Goal: Task Accomplishment & Management: Complete application form

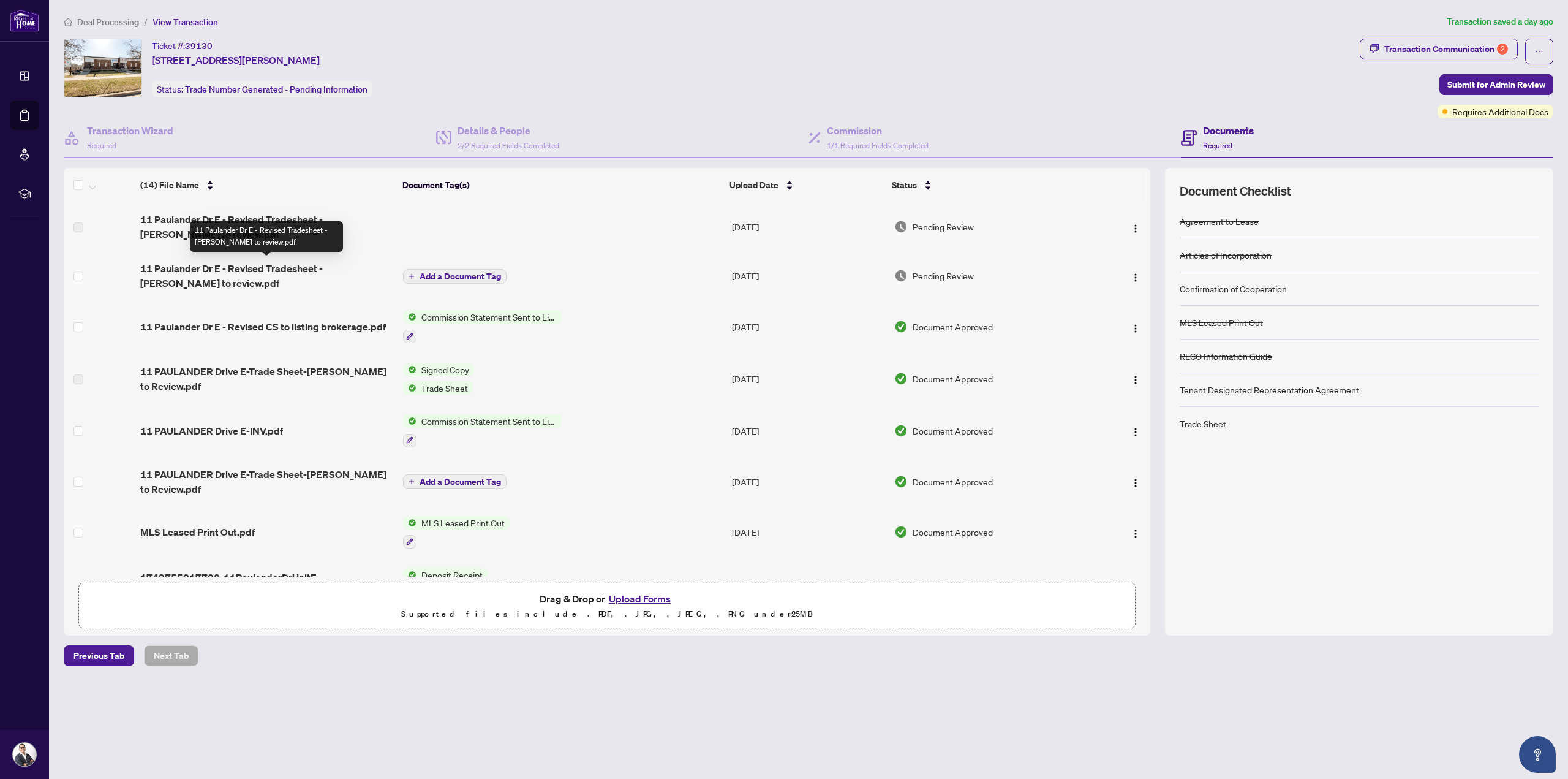
click at [329, 267] on span "11 Paulander Dr E - Revised Tradesheet - [PERSON_NAME] to review.pdf" at bounding box center [266, 276] width 253 height 29
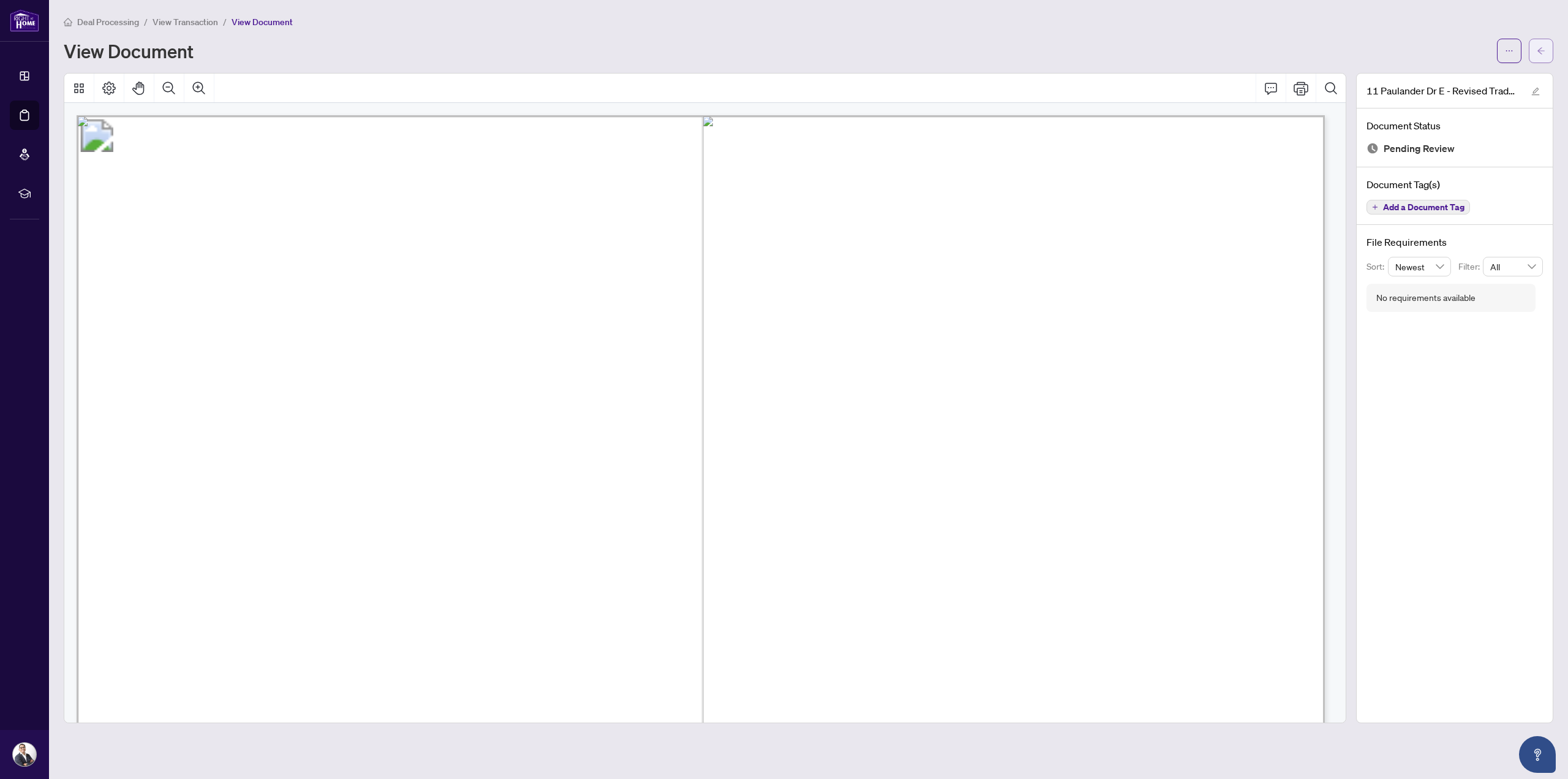
click at [1544, 51] on icon "arrow-left" at bounding box center [1541, 50] width 9 height 9
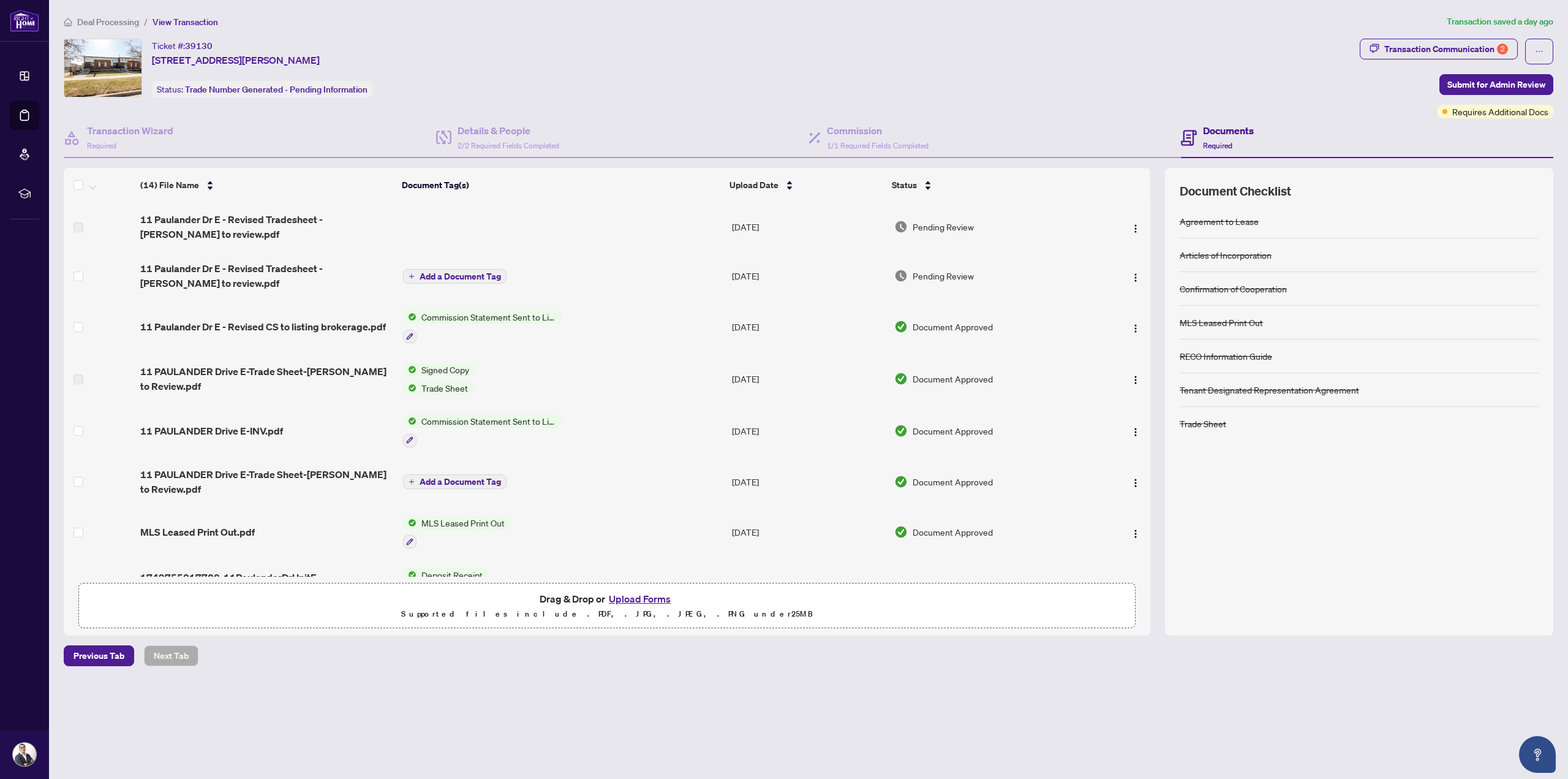
click at [657, 595] on button "Upload Forms" at bounding box center [639, 598] width 69 height 16
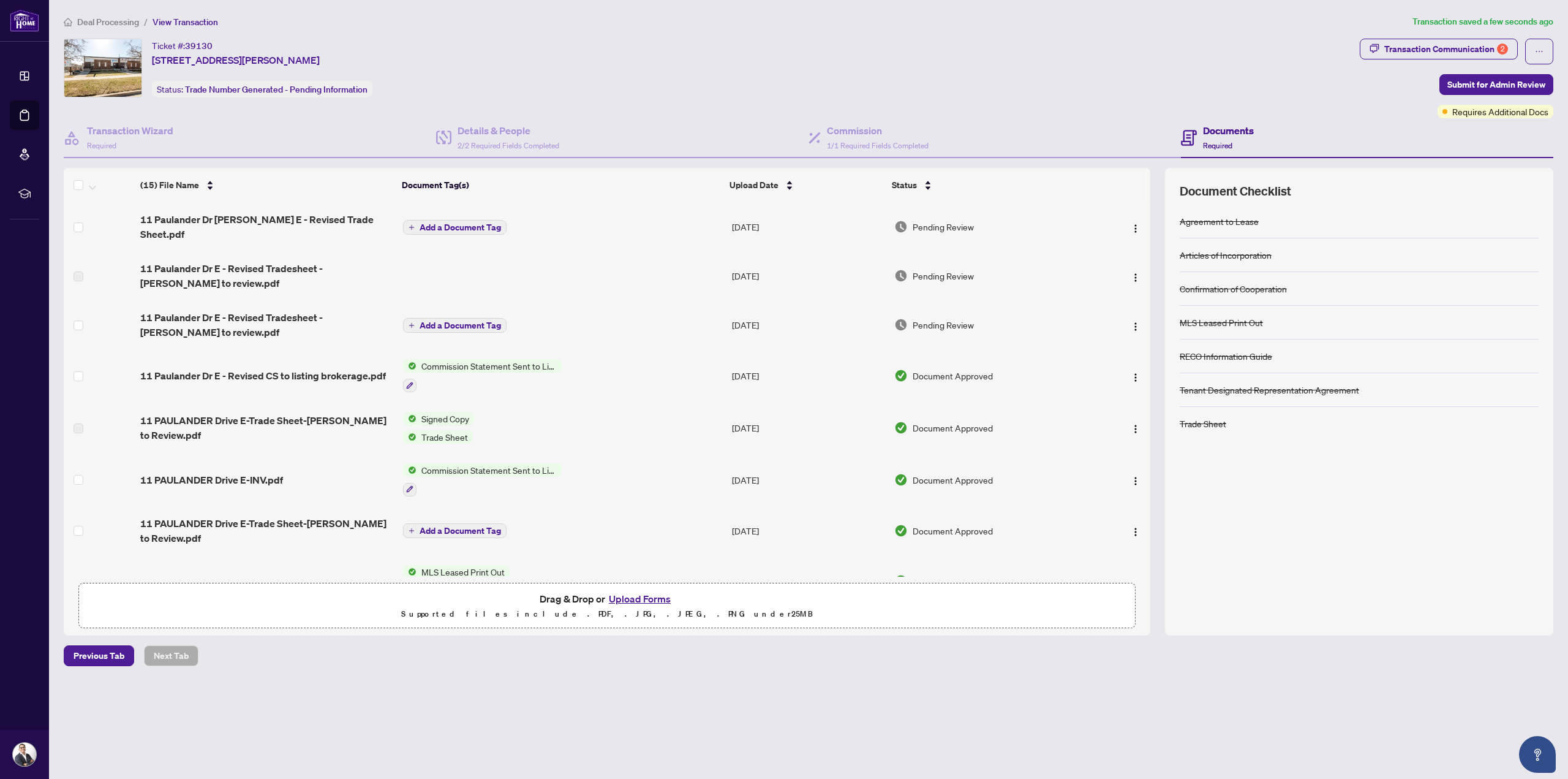
click at [472, 223] on span "Add a Document Tag" at bounding box center [460, 227] width 81 height 9
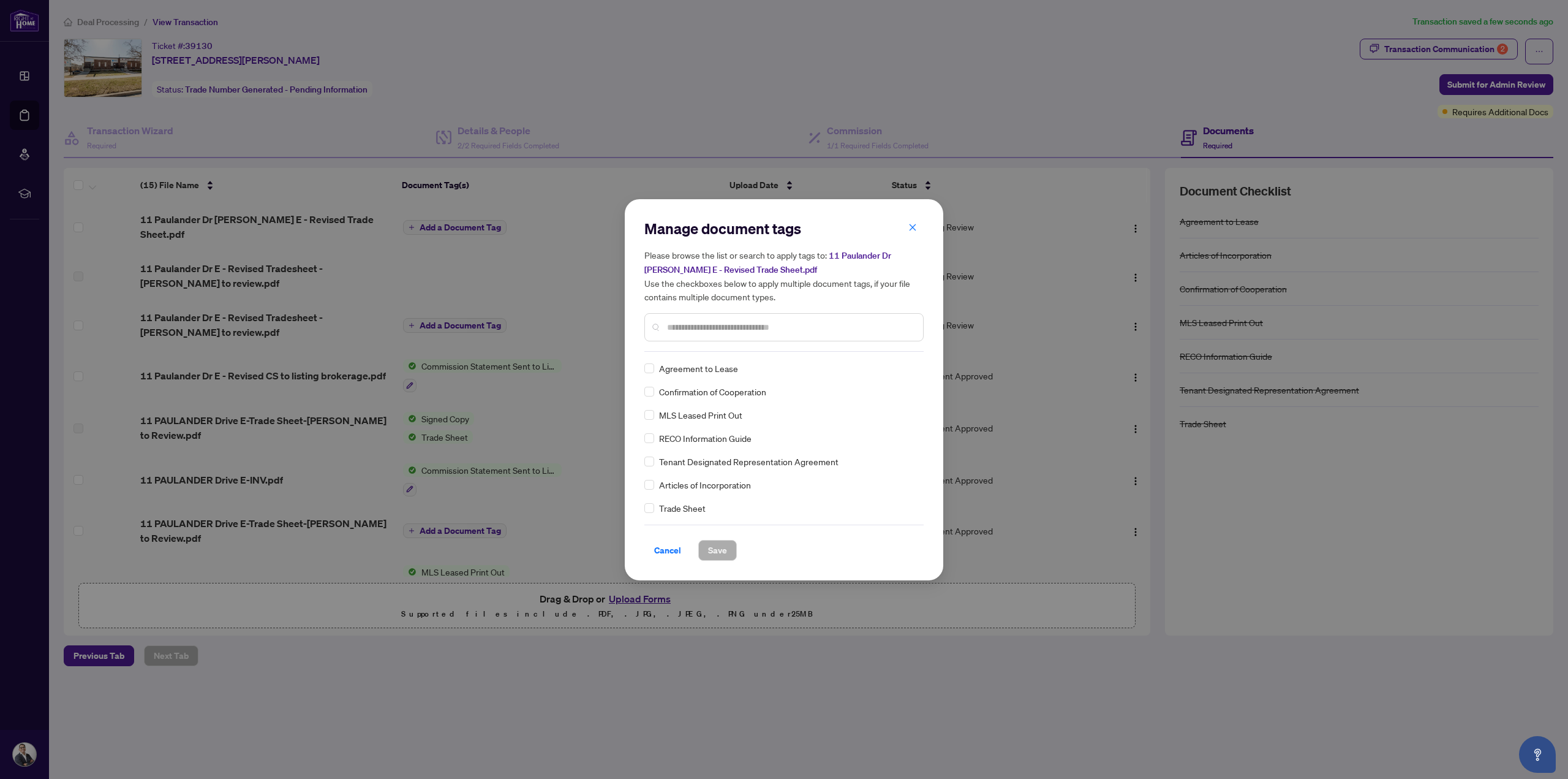
click at [707, 324] on input "text" at bounding box center [790, 327] width 246 height 13
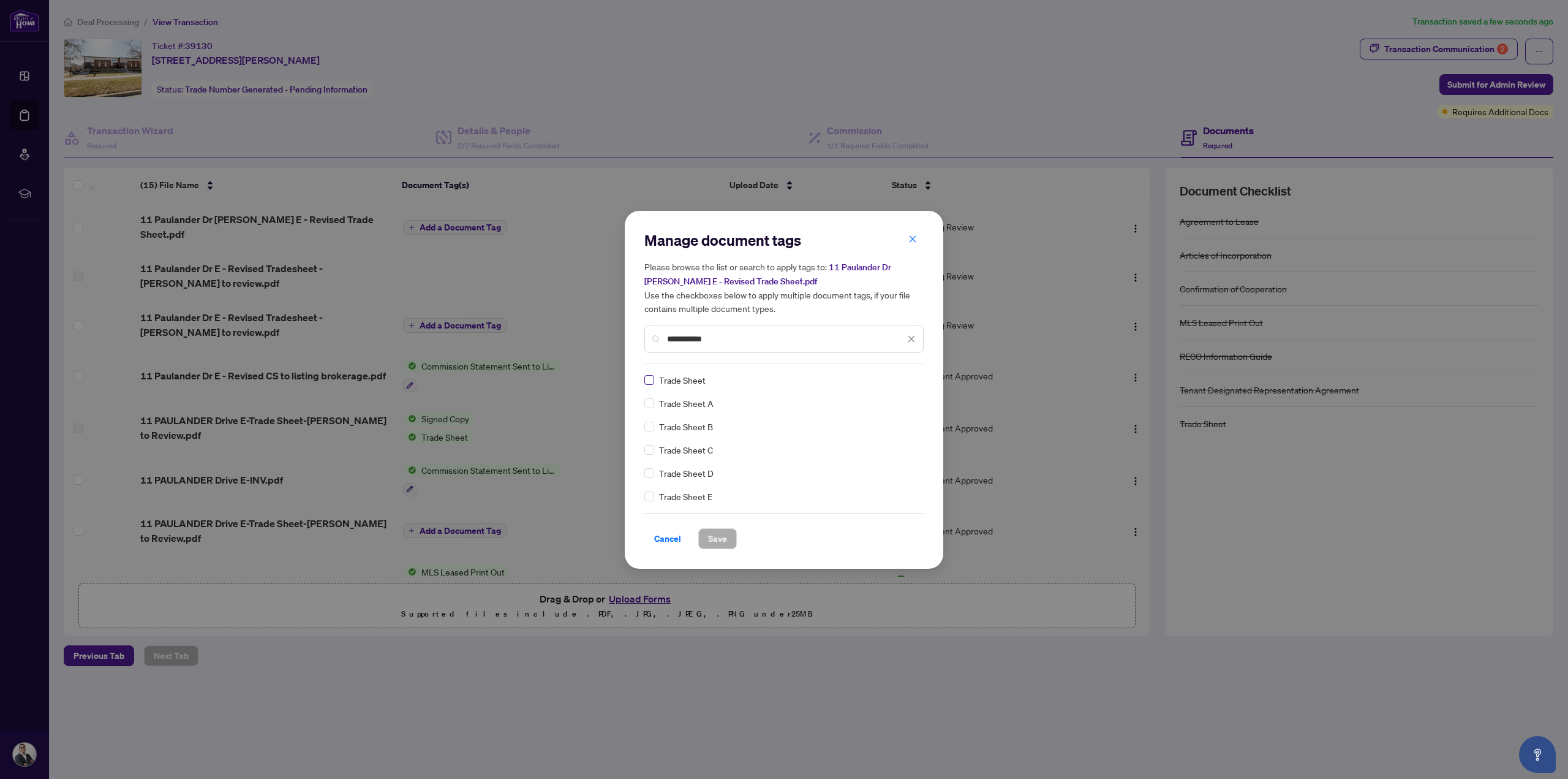
type input "**********"
click at [721, 533] on span "Save" at bounding box center [717, 538] width 19 height 19
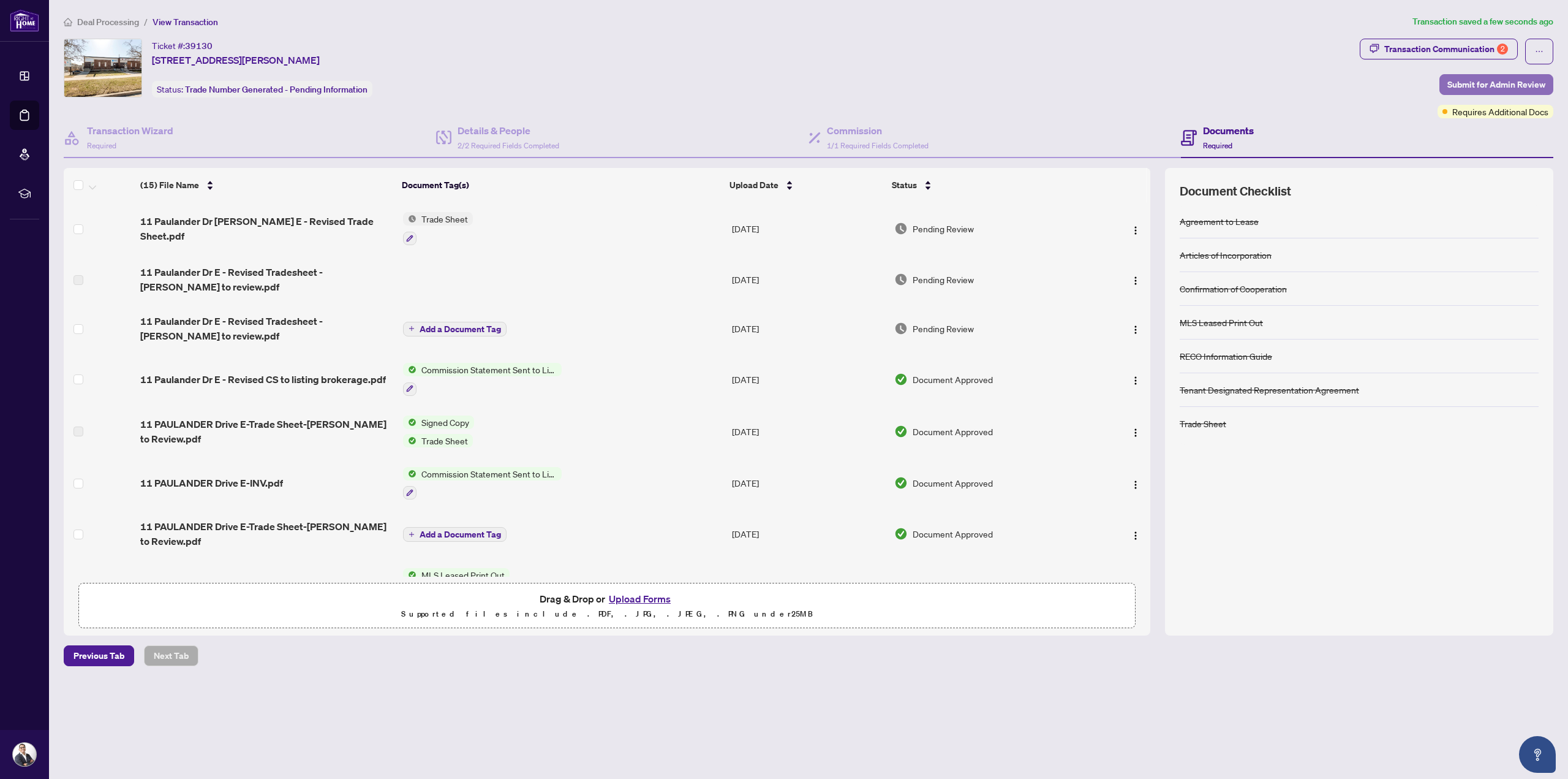
click at [1511, 83] on span "Submit for Admin Review" at bounding box center [1497, 84] width 98 height 19
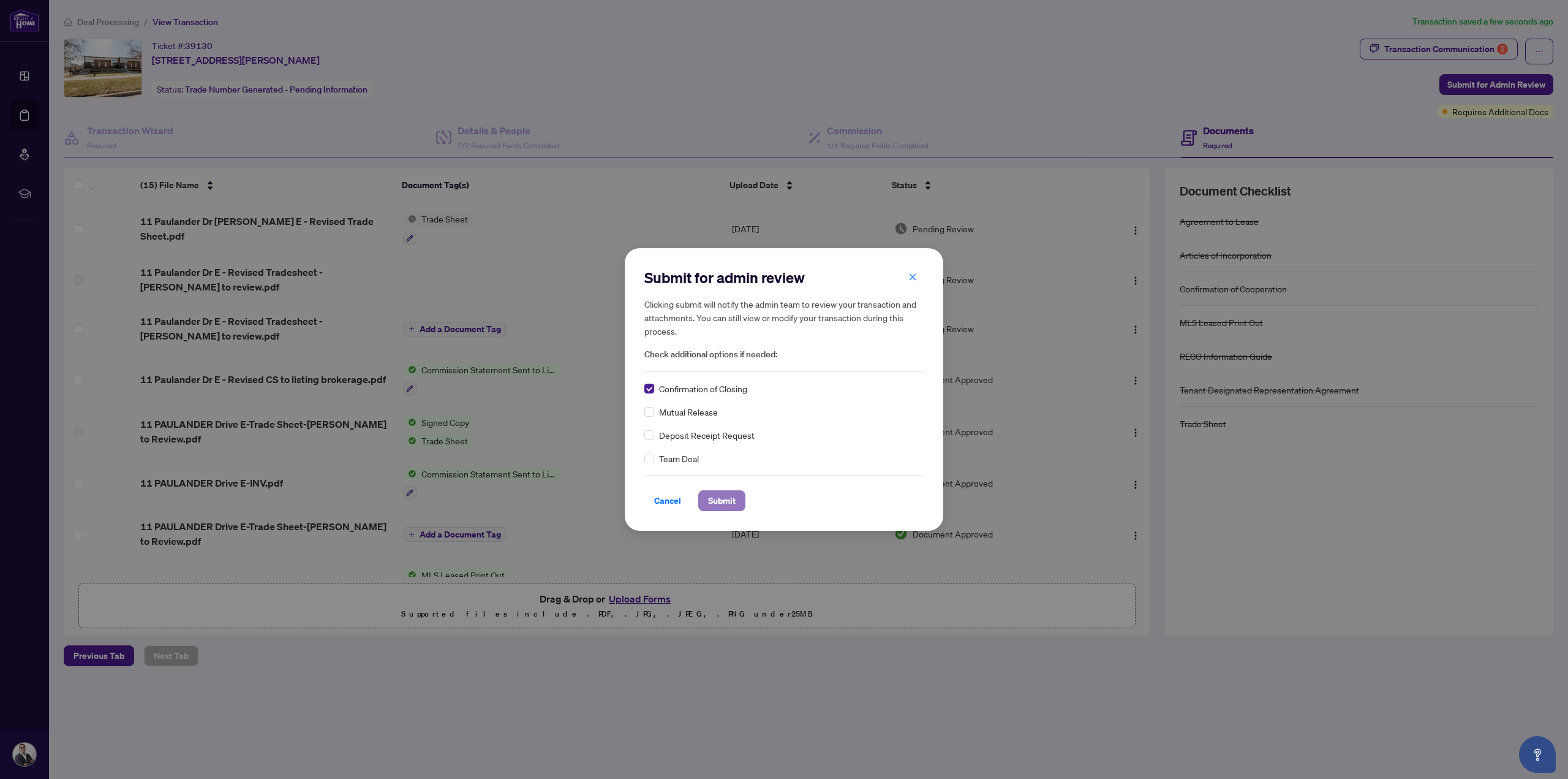
click at [735, 499] on span "Submit" at bounding box center [722, 500] width 28 height 19
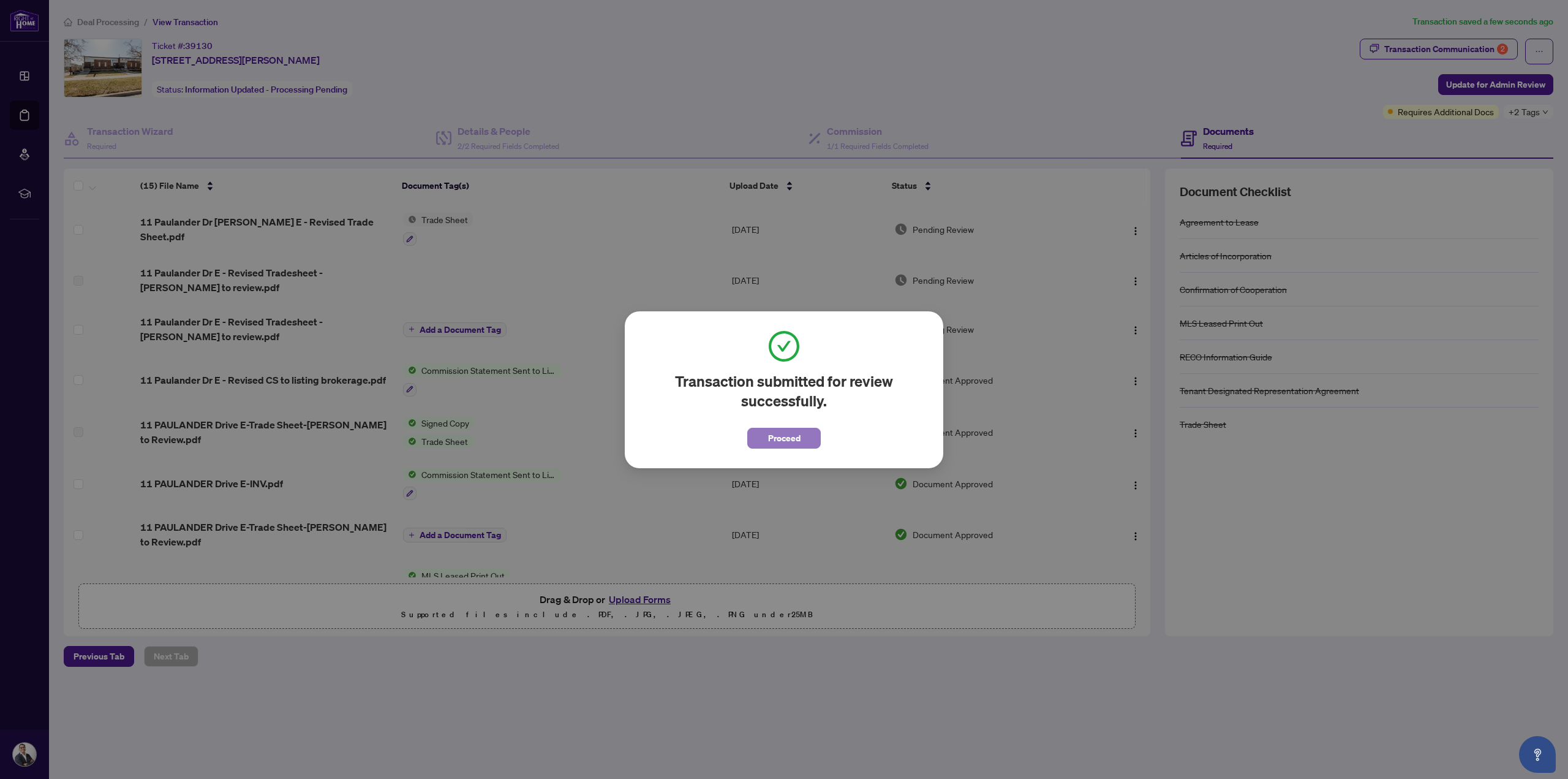
click at [765, 433] on button "Proceed" at bounding box center [784, 438] width 74 height 21
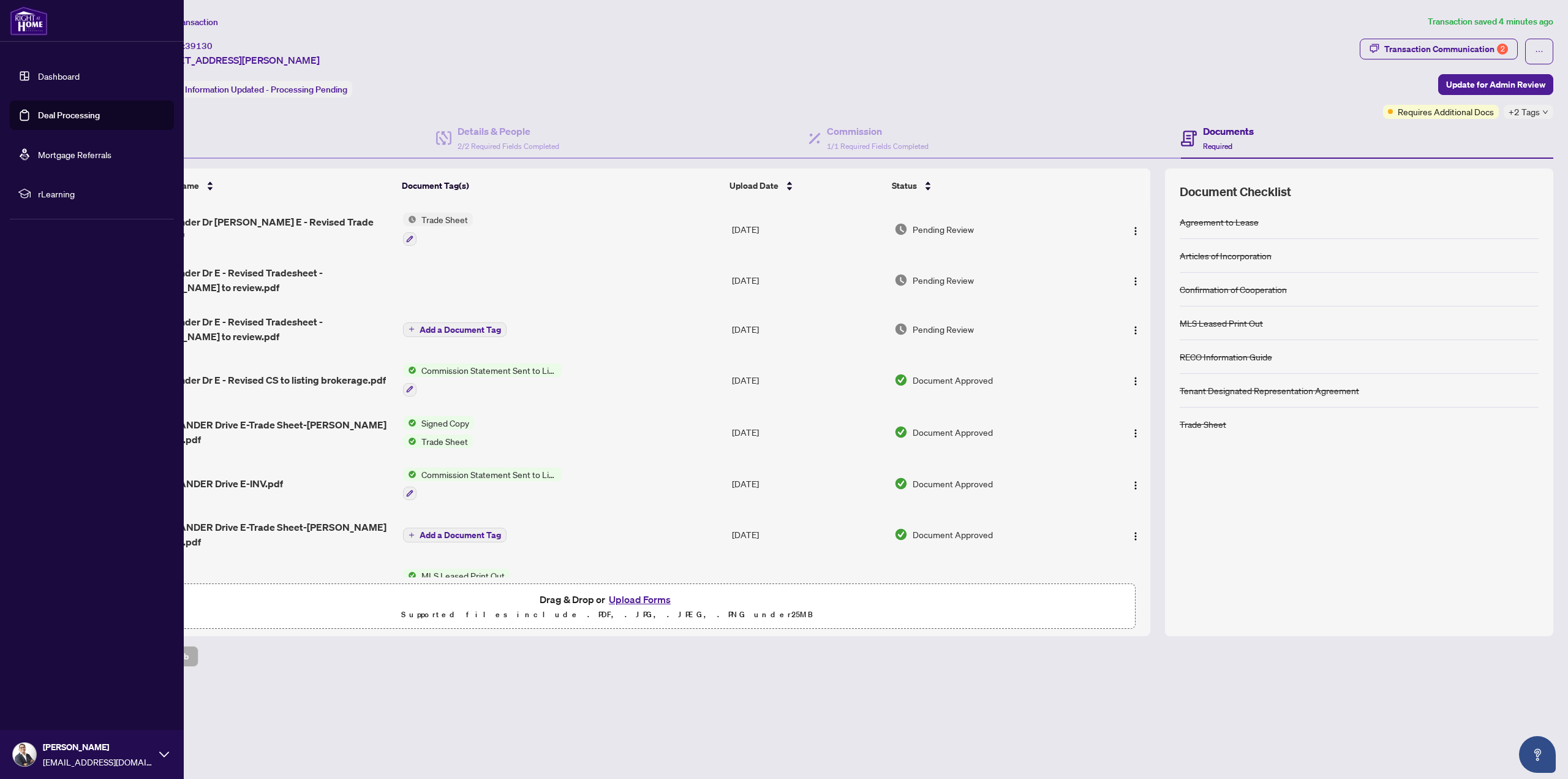
click at [38, 113] on link "Deal Processing" at bounding box center [69, 115] width 62 height 11
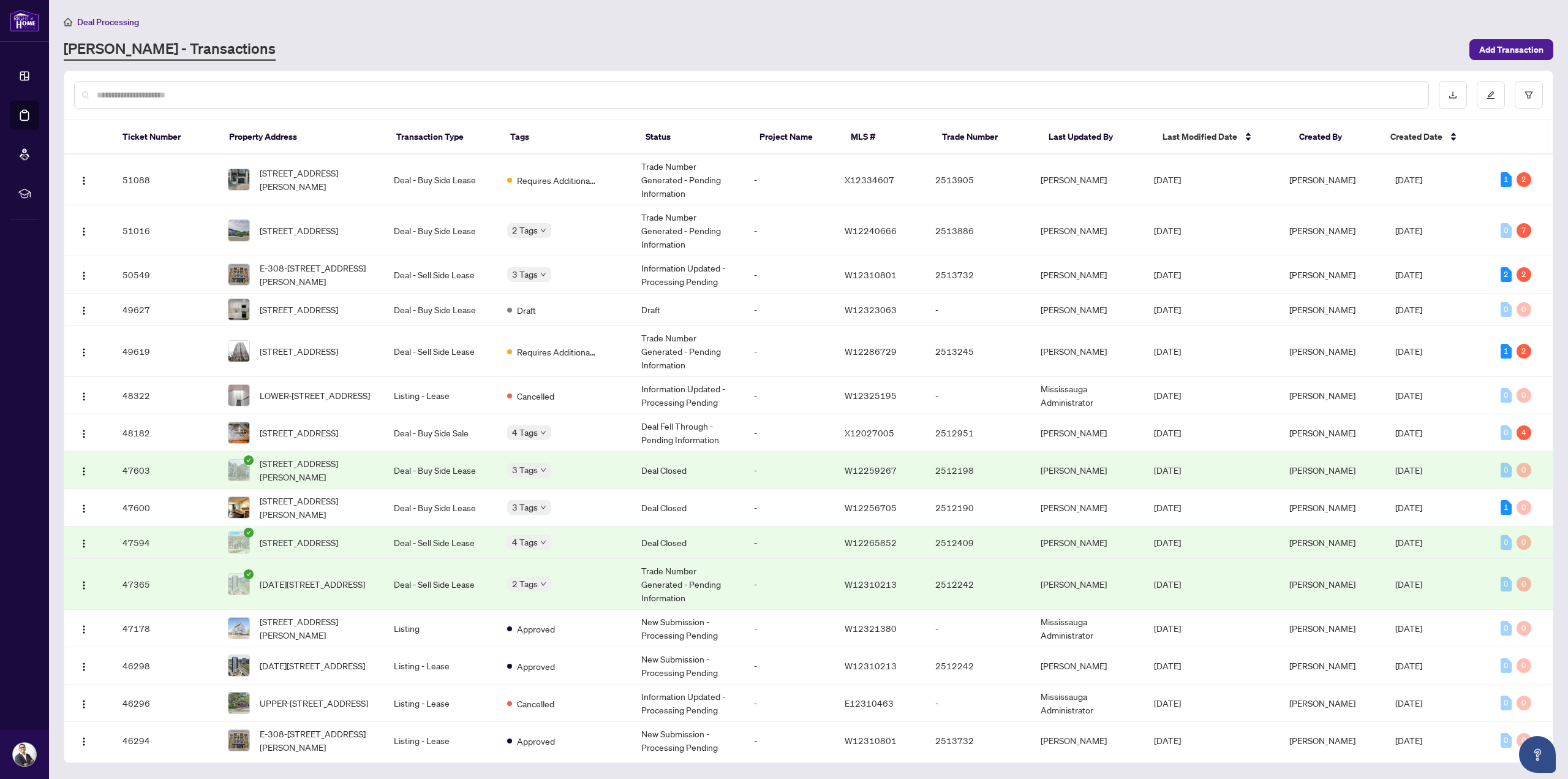
click at [270, 94] on input "text" at bounding box center [758, 95] width 1322 height 13
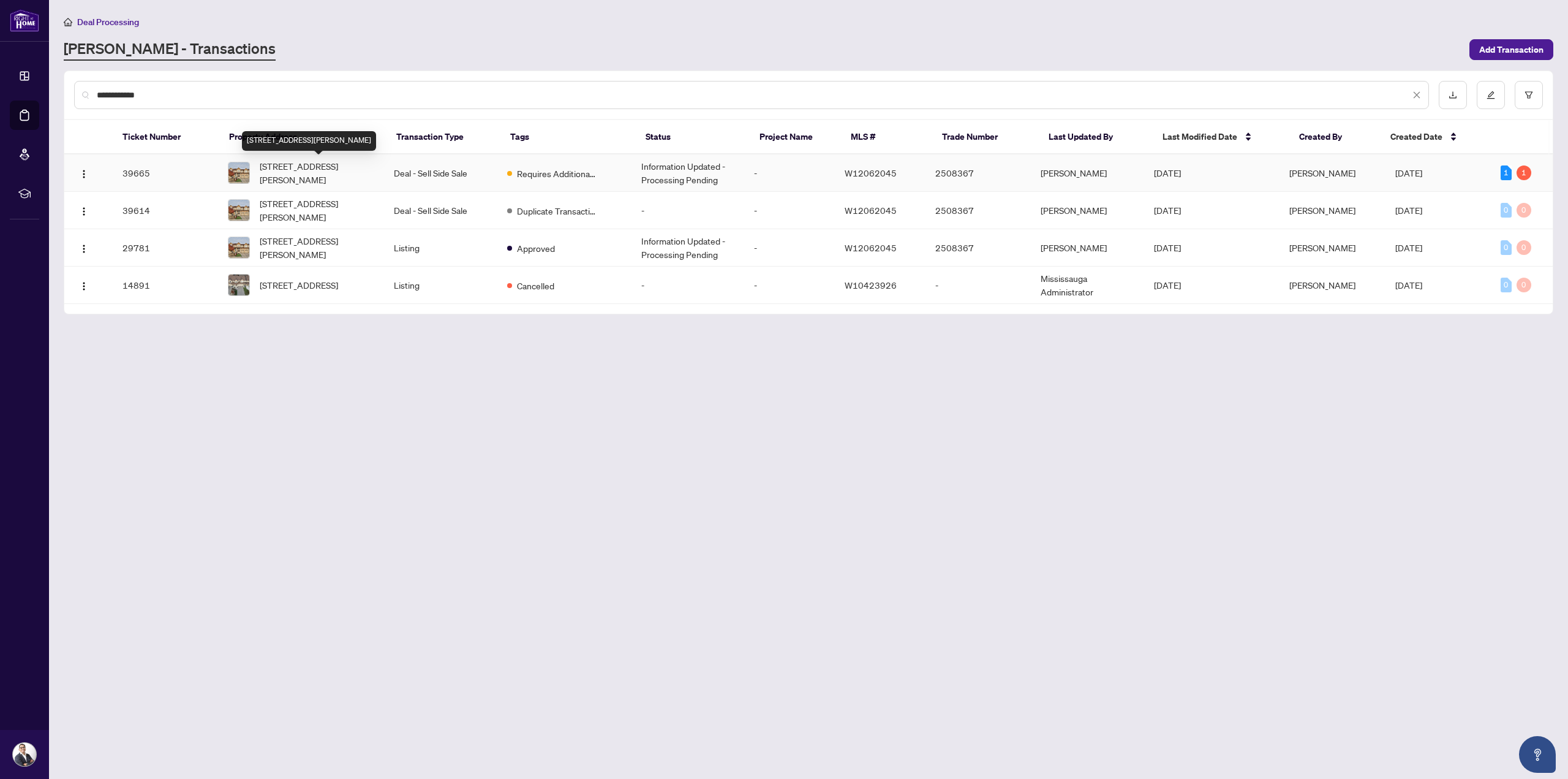
type input "**********"
click at [310, 168] on span "[STREET_ADDRESS][PERSON_NAME]" at bounding box center [317, 173] width 115 height 27
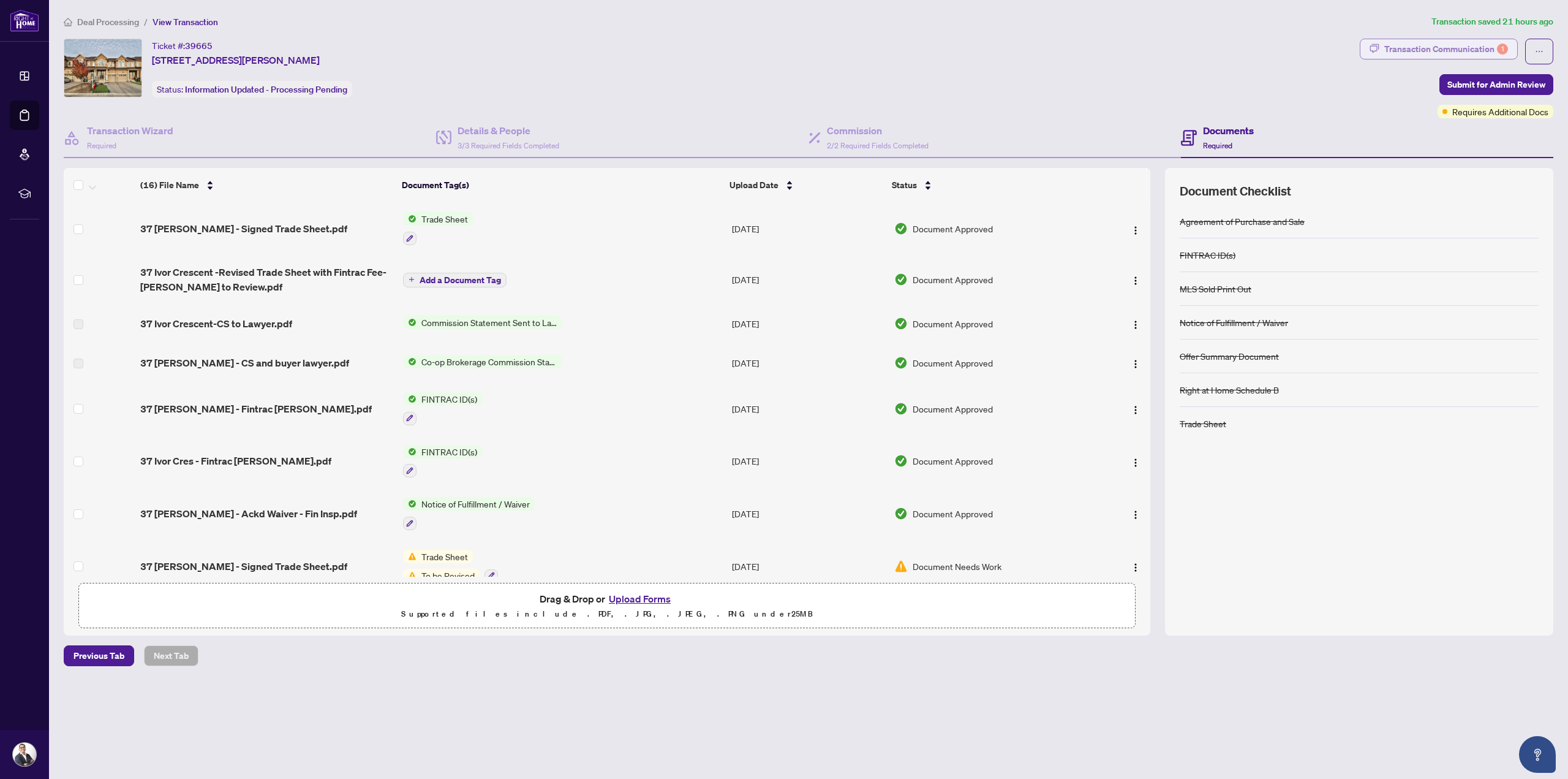
click at [1478, 43] on div "Transaction Communication 1" at bounding box center [1446, 49] width 124 height 19
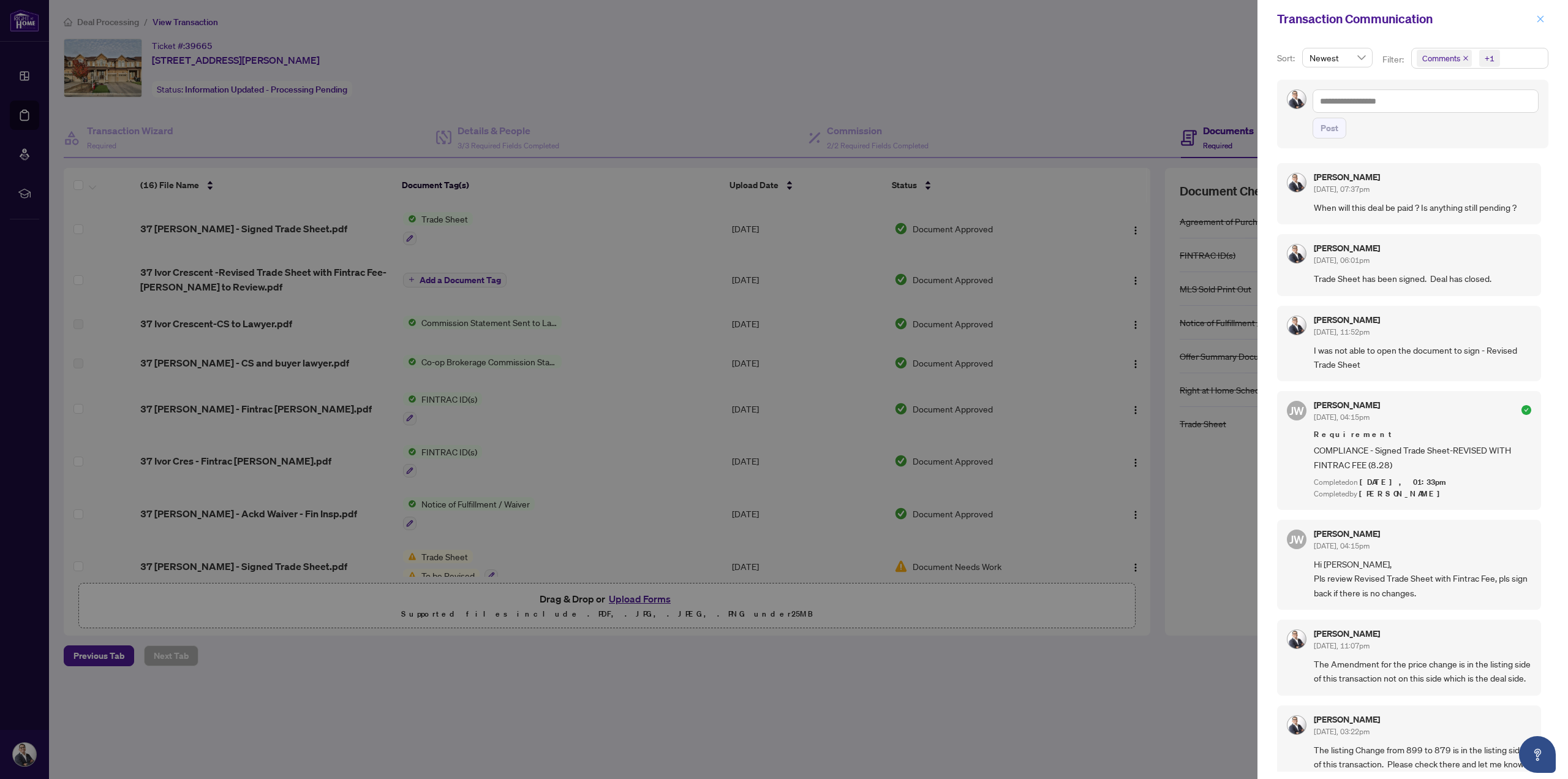
click at [1545, 18] on icon "close" at bounding box center [1540, 19] width 9 height 9
